Goal: Check status: Check status

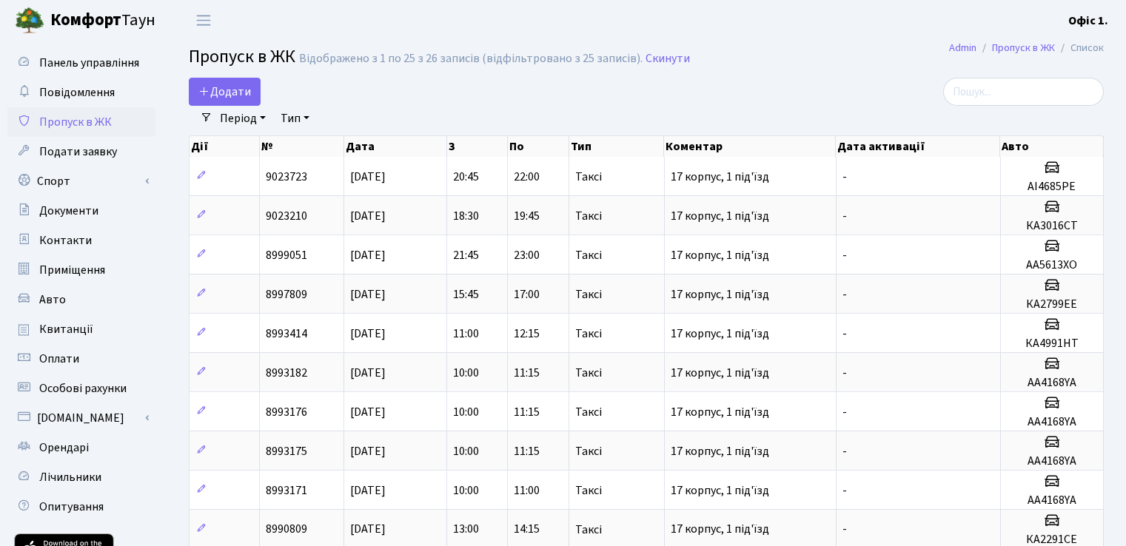
select select "25"
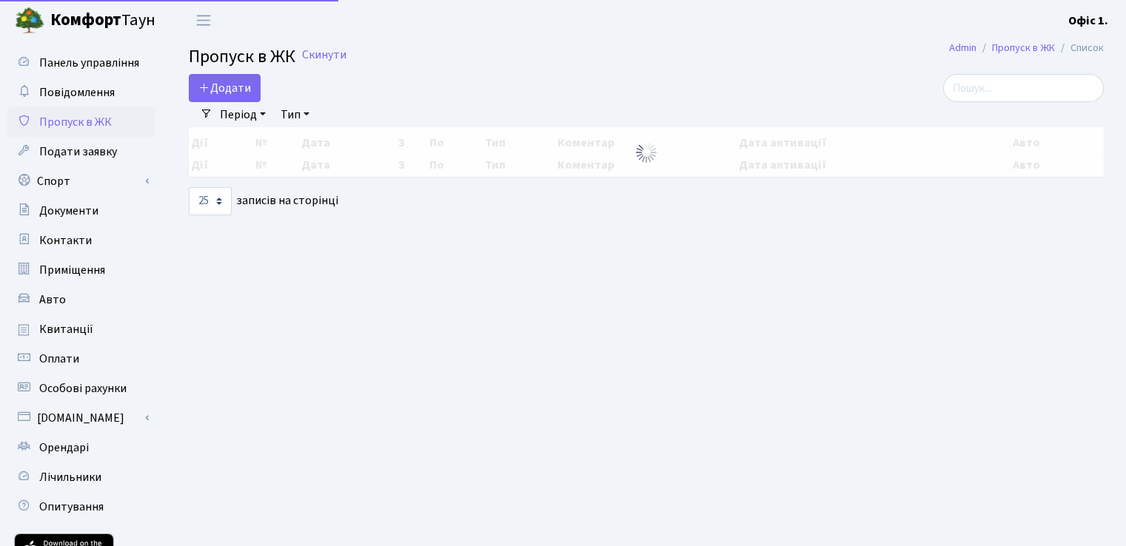
select select "25"
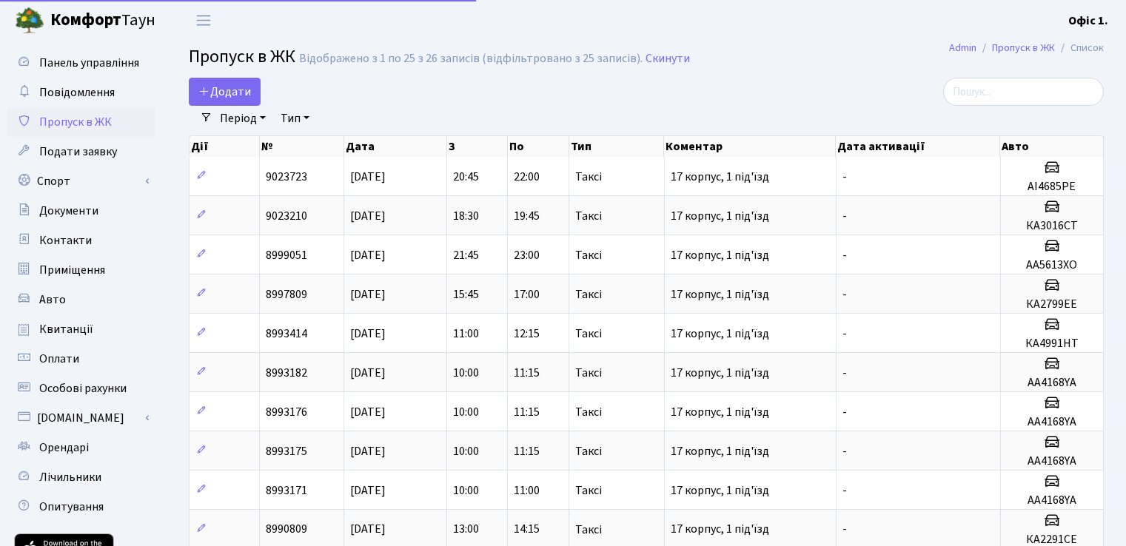
select select "25"
